Goal: Task Accomplishment & Management: Use online tool/utility

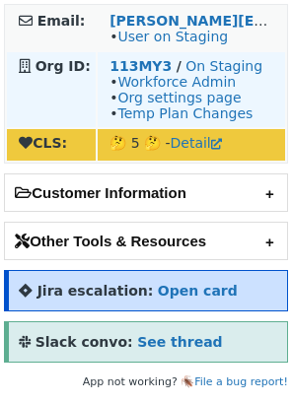
click at [130, 56] on td "113MY3 / On Staging • Workforce Admin • Org settings page • Temp Plan Changes" at bounding box center [191, 89] width 187 height 75
click at [133, 62] on strong "113MY3" at bounding box center [140, 66] width 62 height 16
